Goal: Task Accomplishment & Management: Use online tool/utility

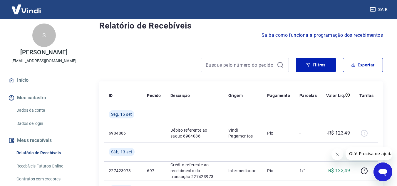
scroll to position [29, 0]
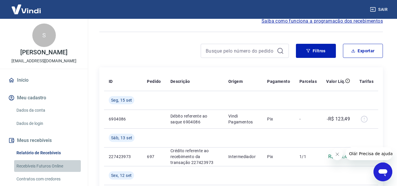
click at [54, 165] on link "Recebíveis Futuros Online" at bounding box center [47, 166] width 67 height 12
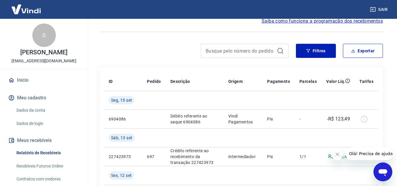
scroll to position [59, 0]
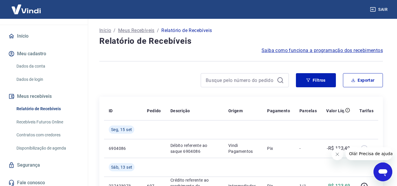
scroll to position [47, 0]
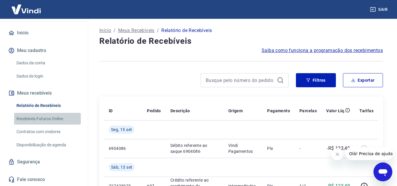
click at [49, 117] on link "Recebíveis Futuros Online" at bounding box center [47, 119] width 67 height 12
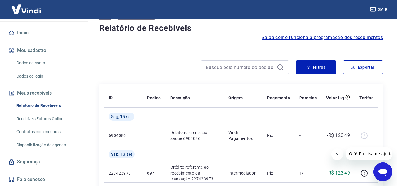
scroll to position [0, 0]
